Goal: Find specific page/section: Find specific page/section

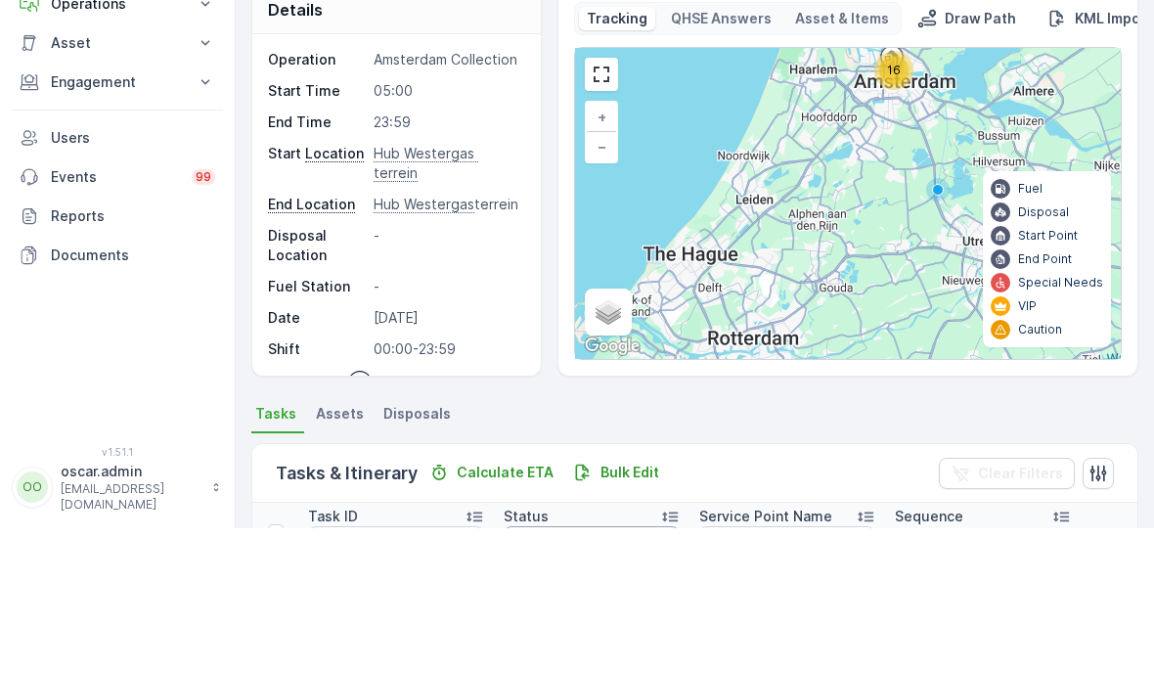
scroll to position [341, 0]
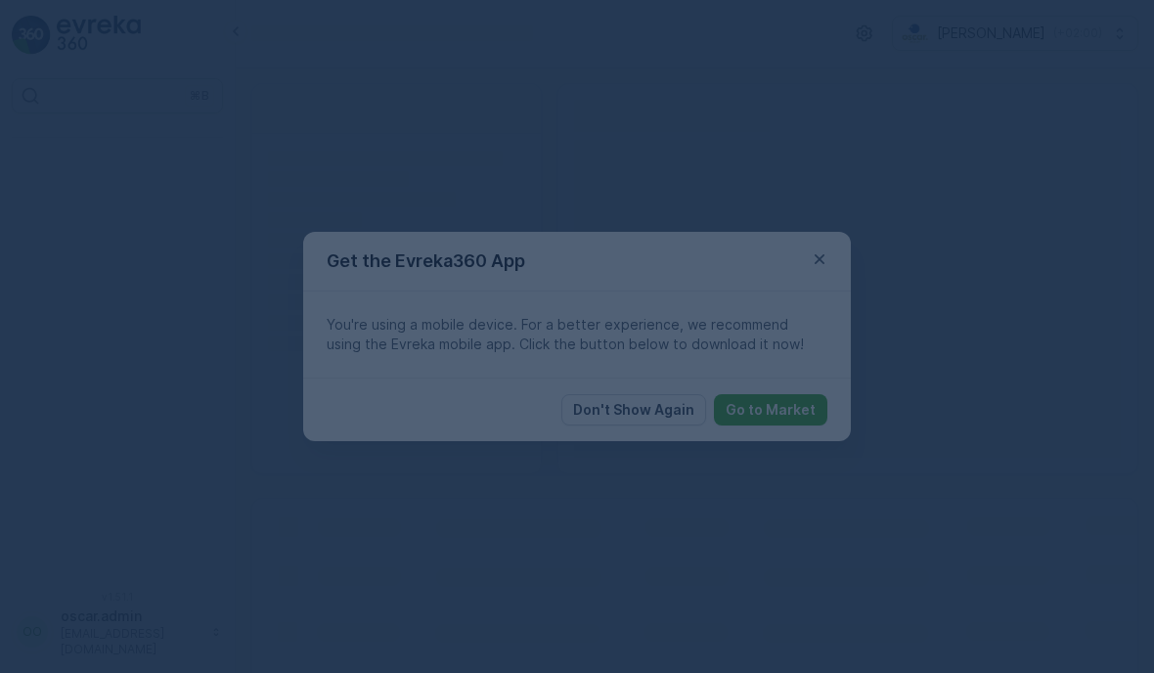
scroll to position [78, 0]
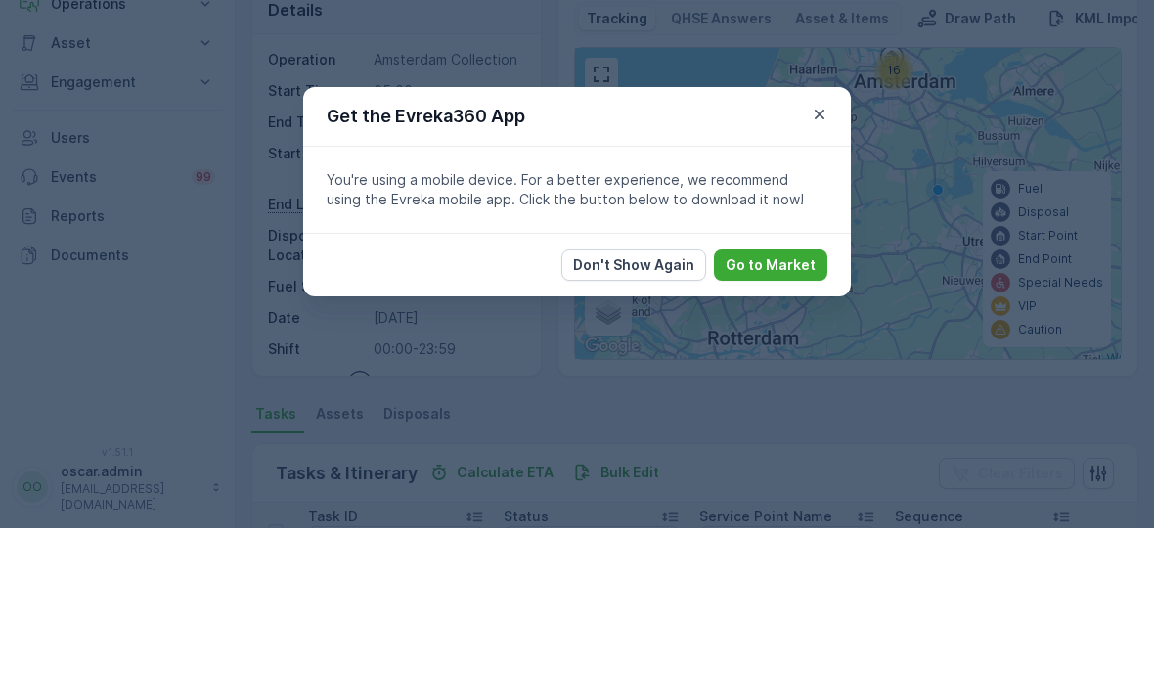
click at [818, 249] on icon "button" at bounding box center [820, 259] width 20 height 20
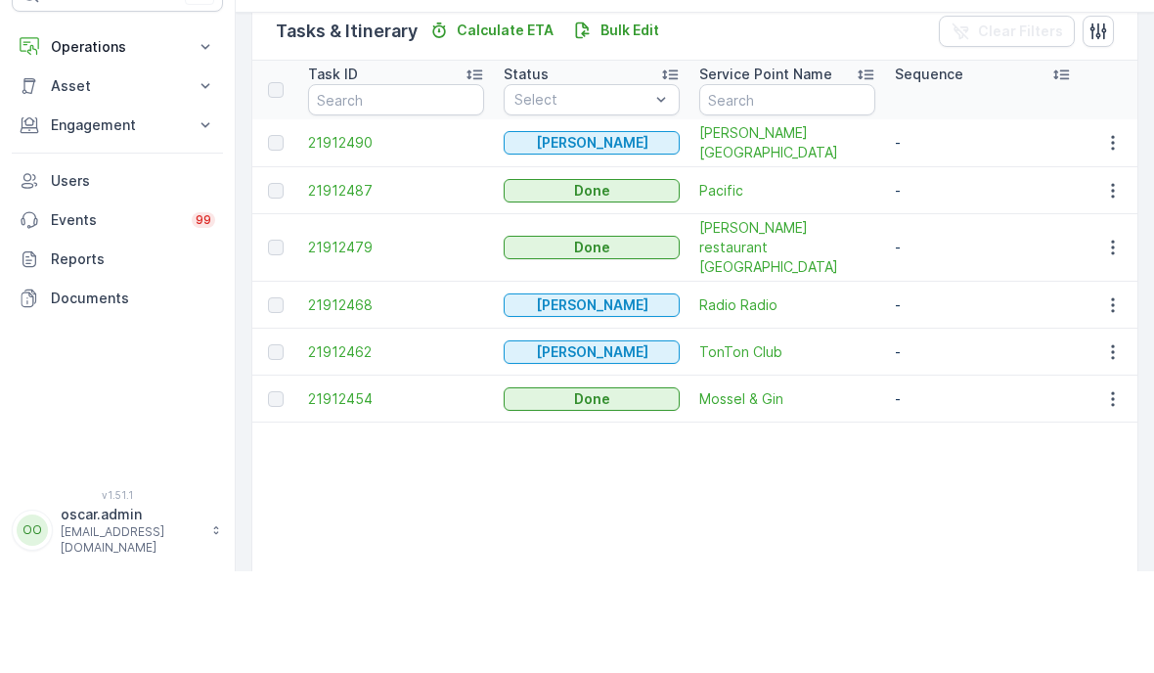
scroll to position [484, 0]
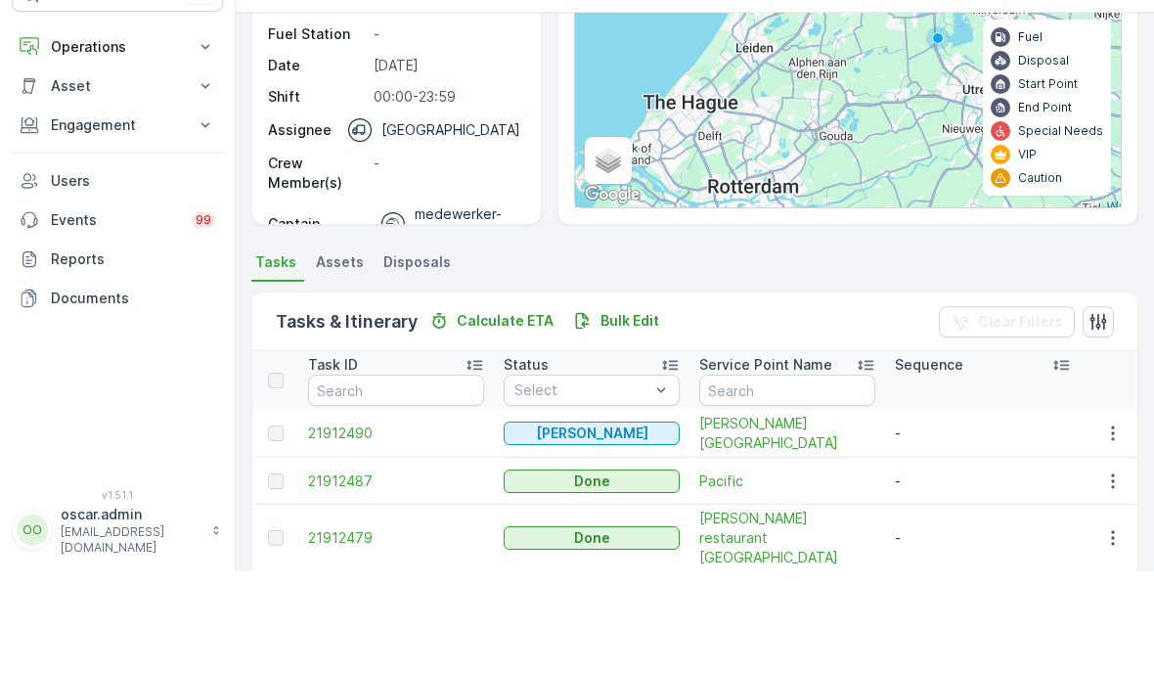
scroll to position [109, 0]
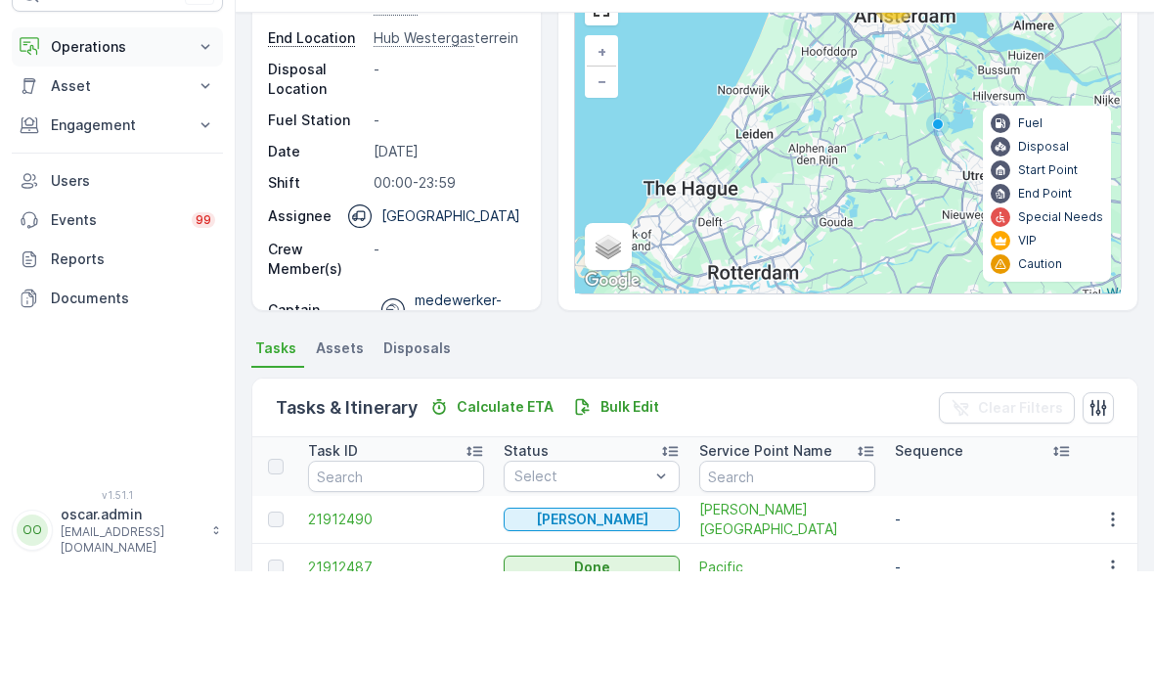
click at [94, 129] on button "Operations" at bounding box center [117, 148] width 211 height 39
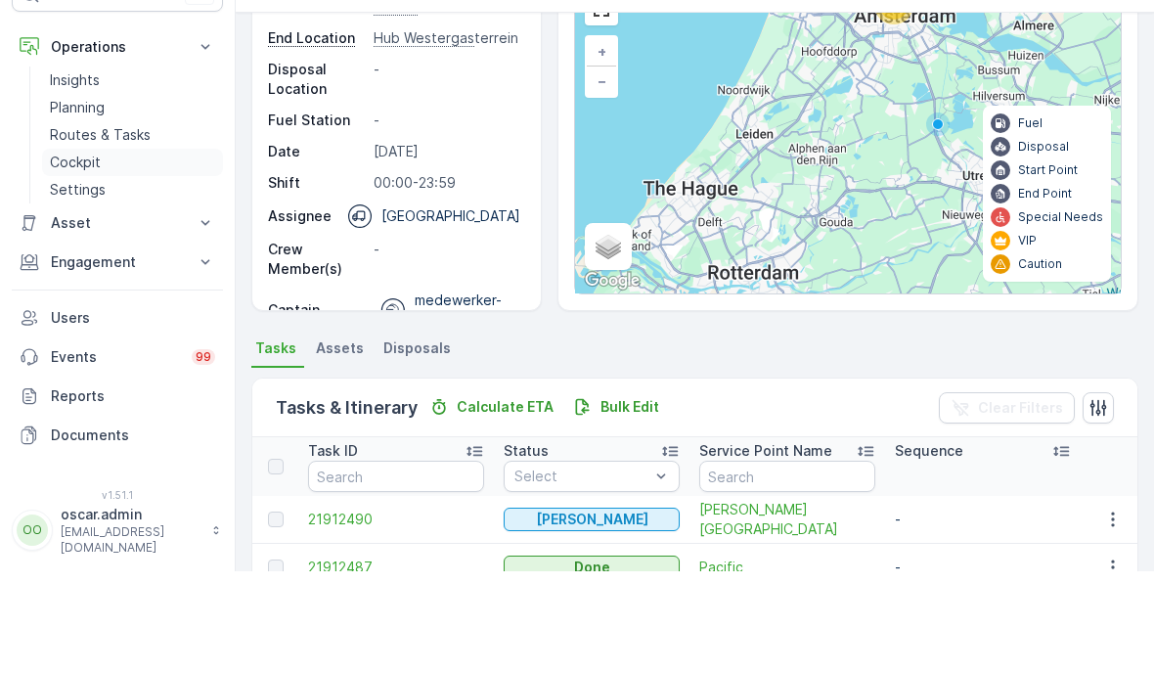
click at [86, 254] on p "Cockpit" at bounding box center [75, 264] width 51 height 20
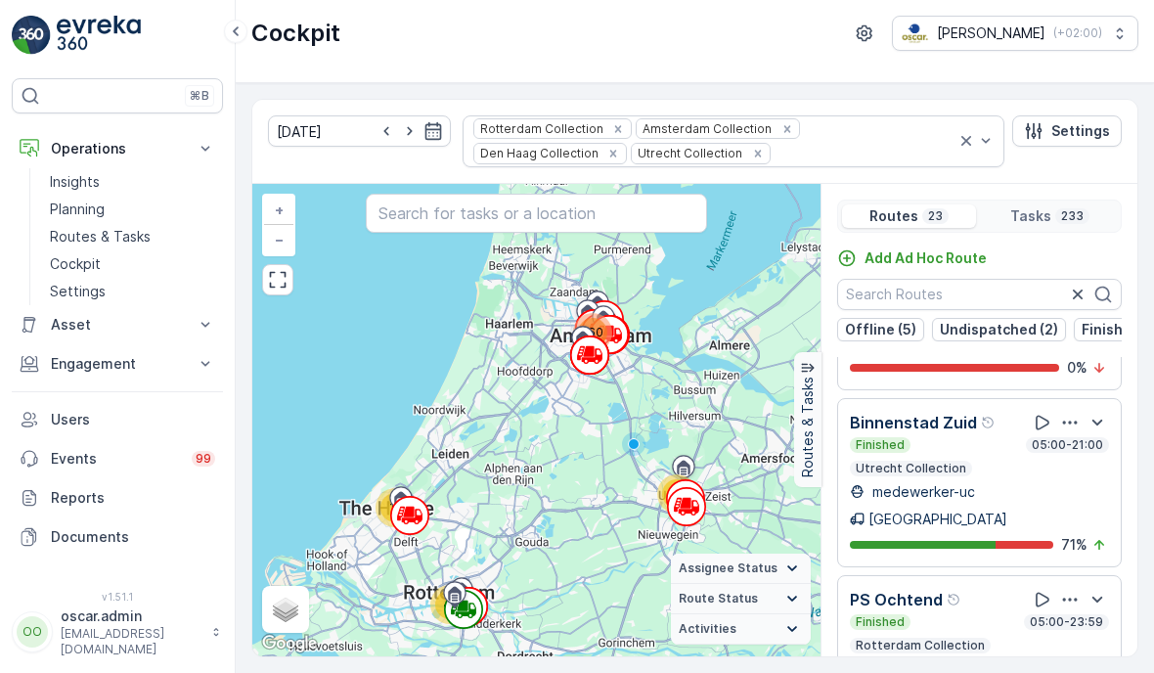
scroll to position [1670, 0]
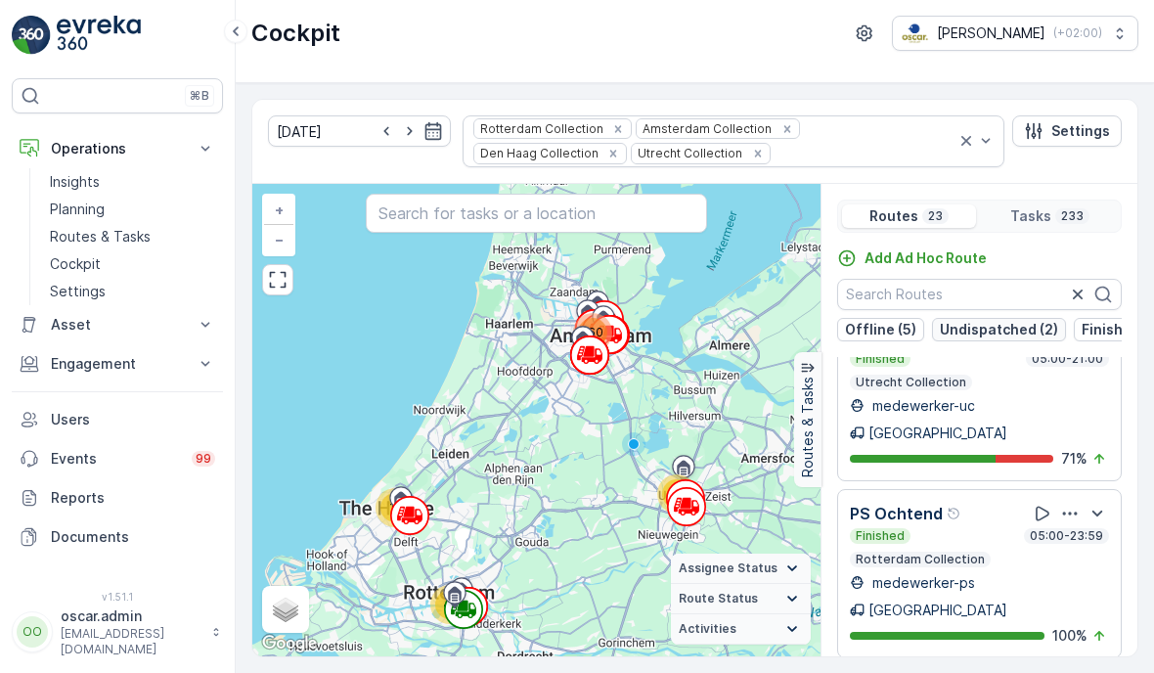
click at [974, 325] on p "Undispatched (2)" at bounding box center [999, 330] width 118 height 20
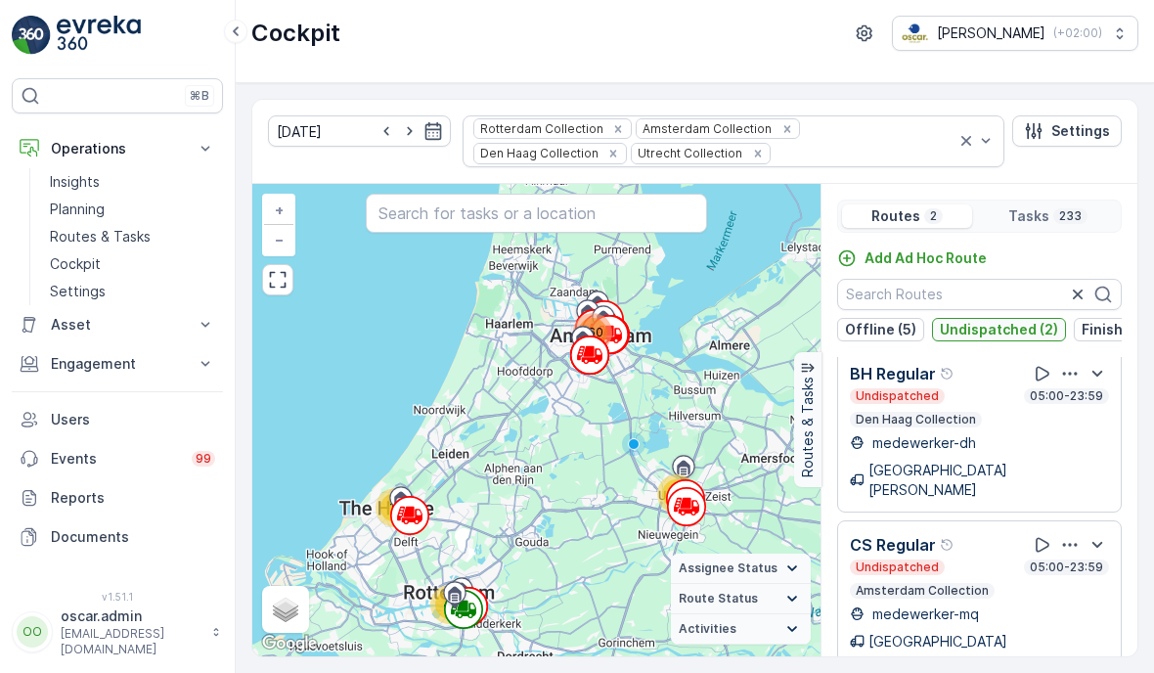
scroll to position [0, 0]
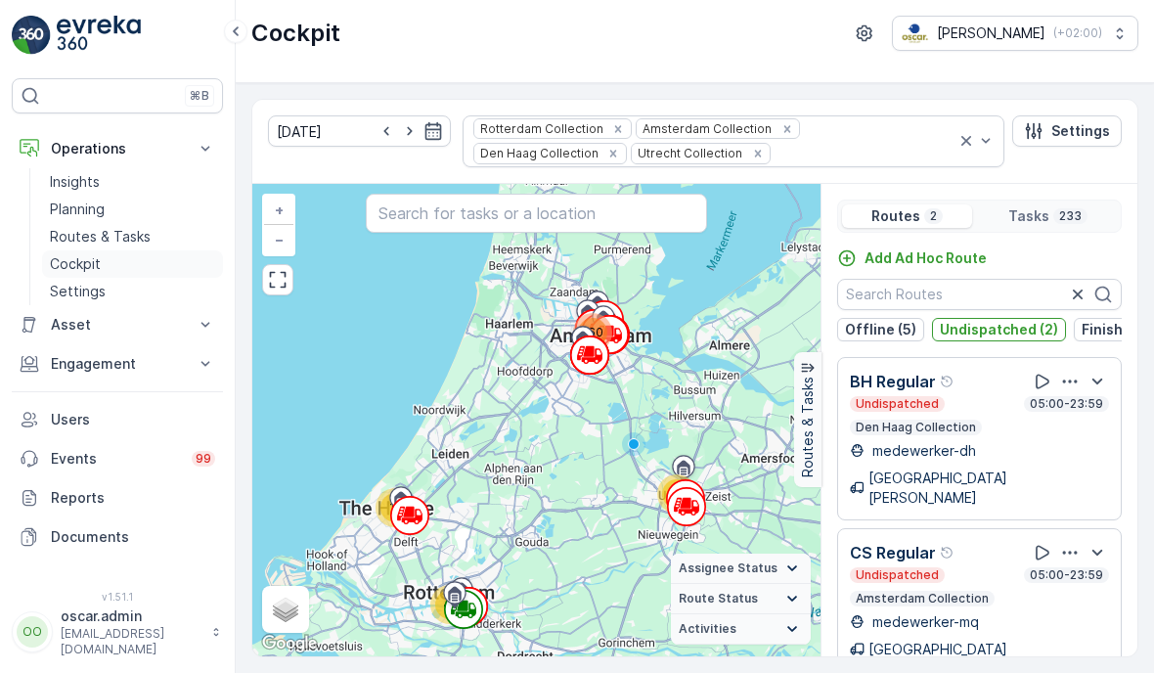
click at [85, 266] on p "Cockpit" at bounding box center [75, 264] width 51 height 20
